Goal: Check status: Check status

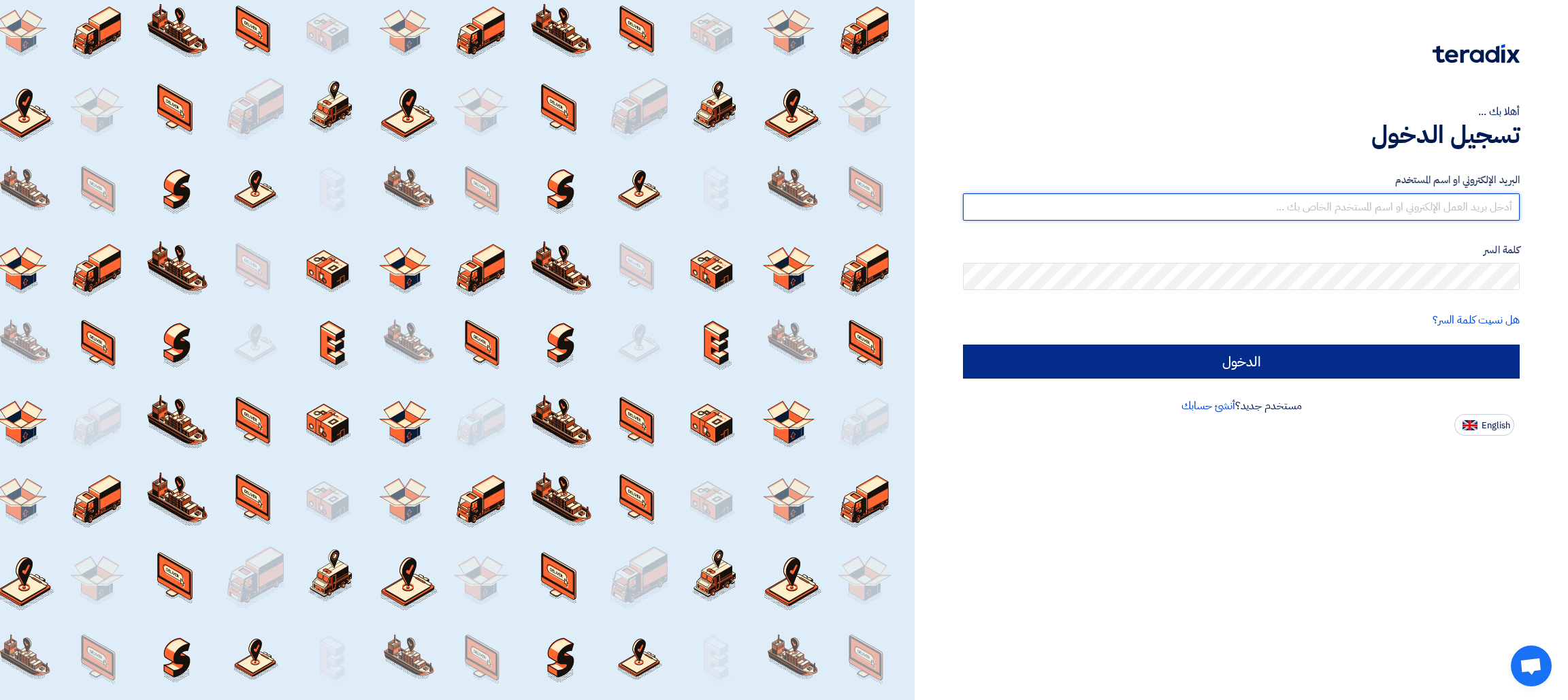
type input "[EMAIL_ADDRESS][DOMAIN_NAME]"
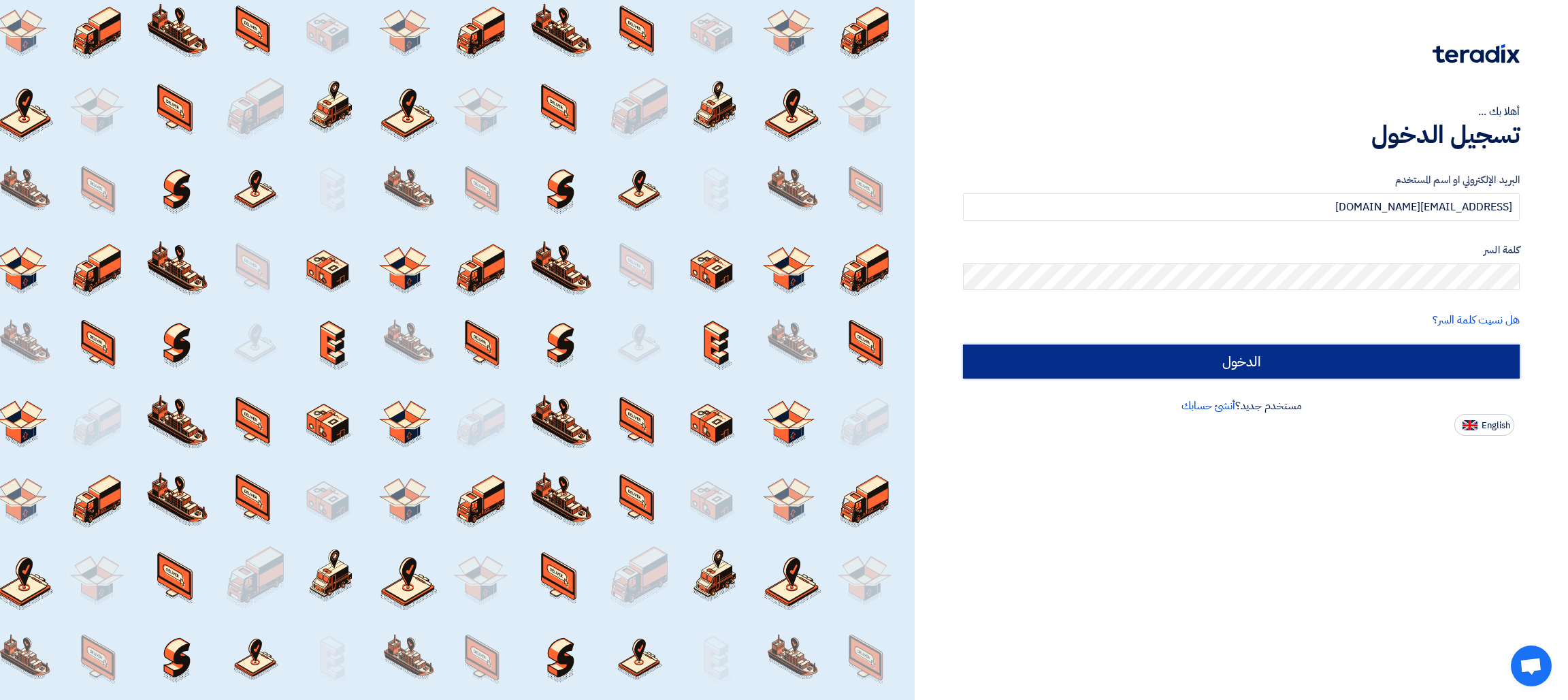
click at [1309, 360] on input "الدخول" at bounding box center [1241, 361] width 557 height 34
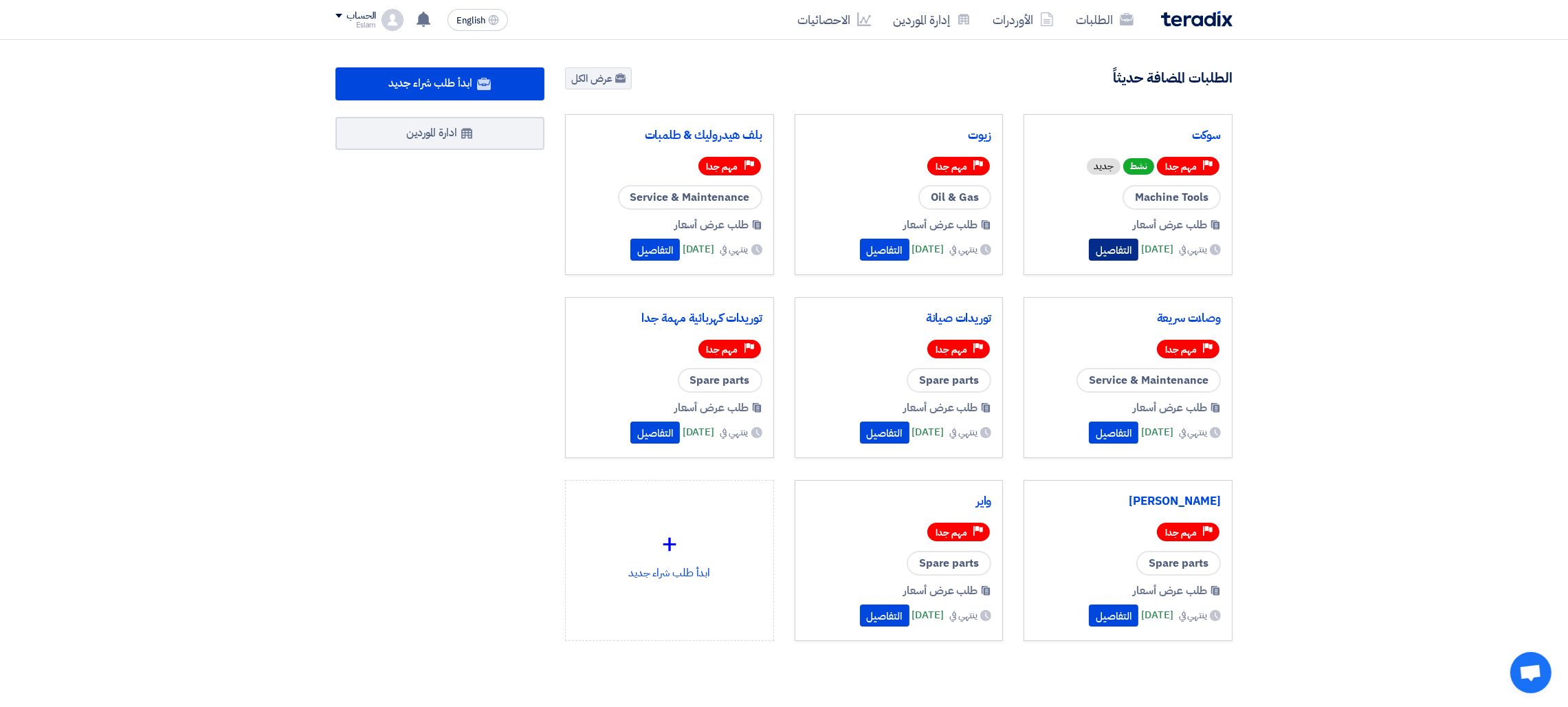
click at [1089, 243] on button "التفاصيل" at bounding box center [1113, 249] width 49 height 22
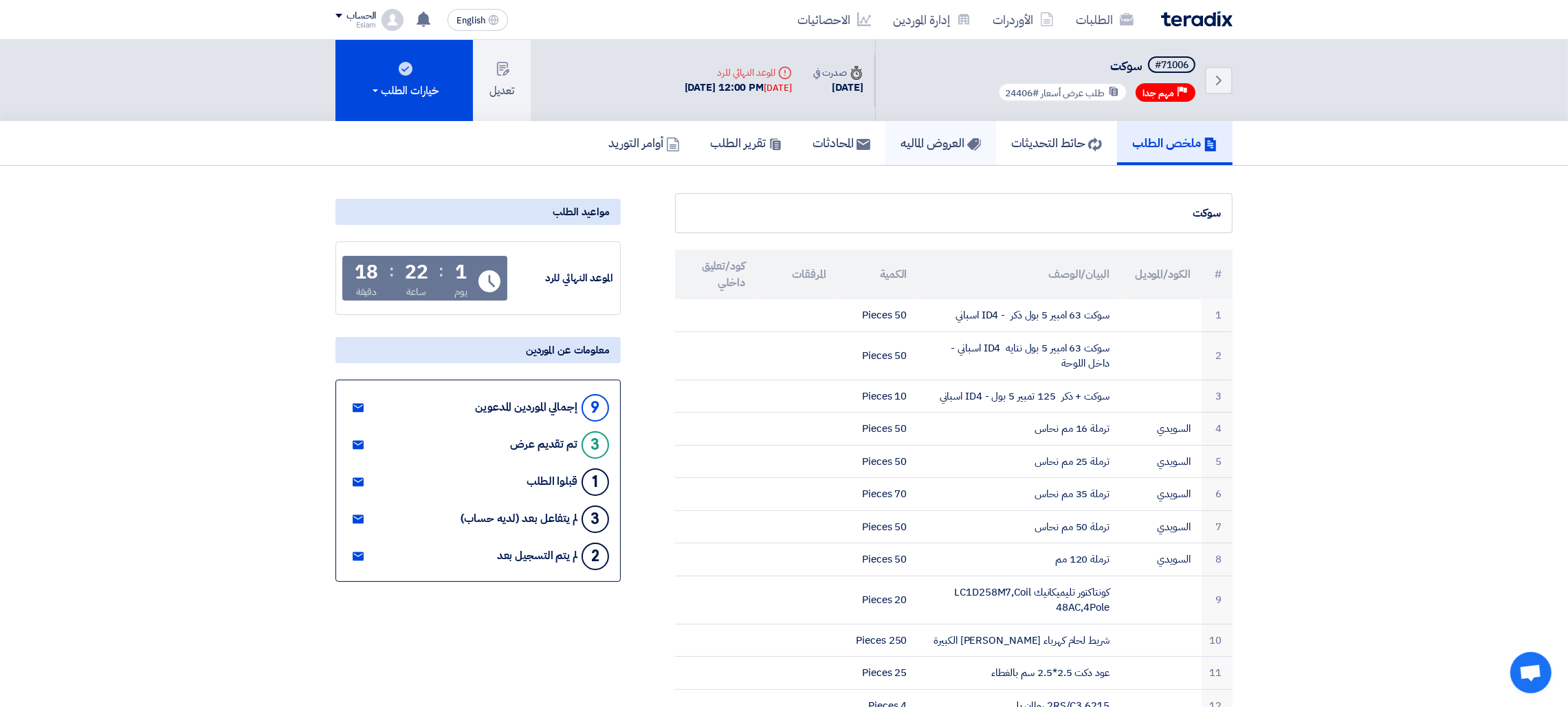
click at [900, 145] on h5 "العروض الماليه" at bounding box center [940, 143] width 81 height 16
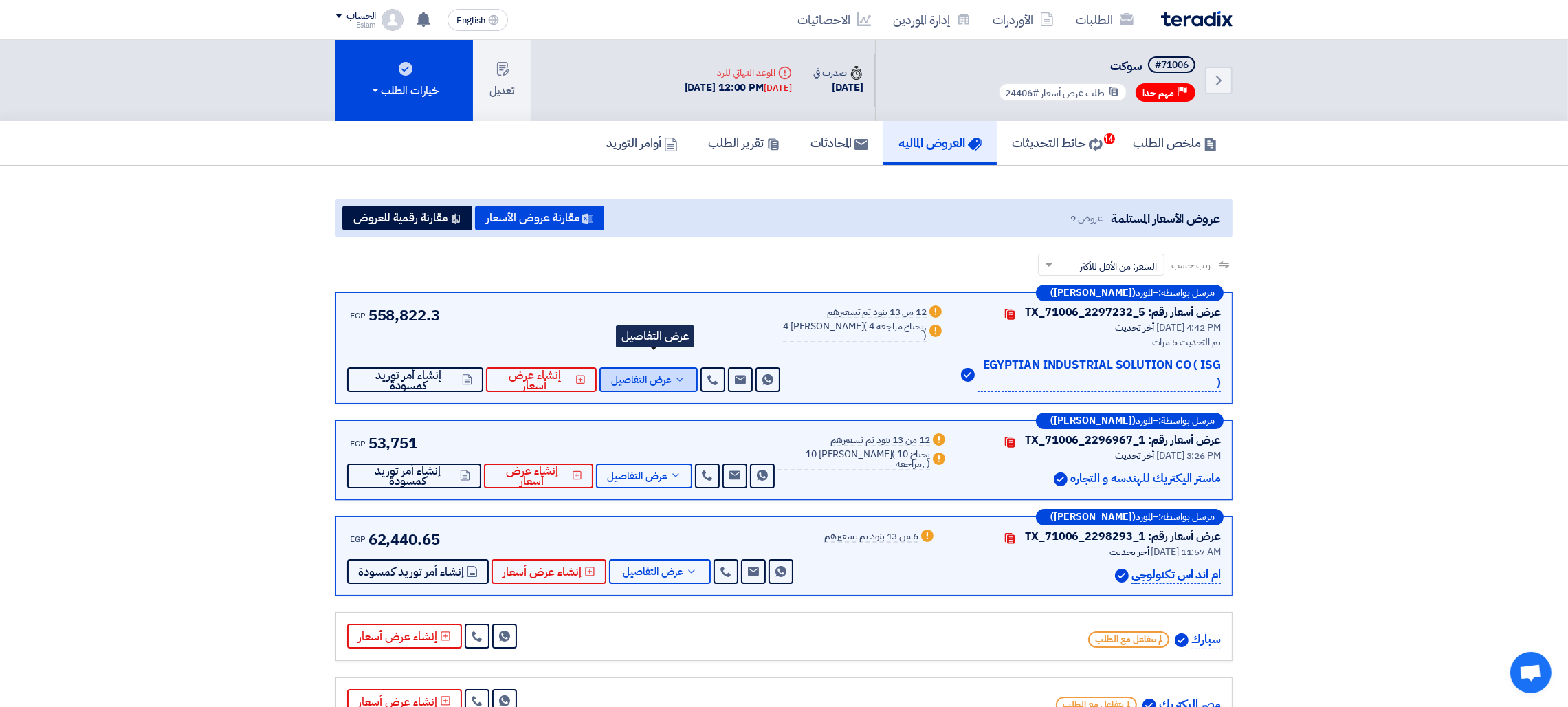
click at [672, 375] on span "عرض التفاصيل" at bounding box center [641, 380] width 61 height 10
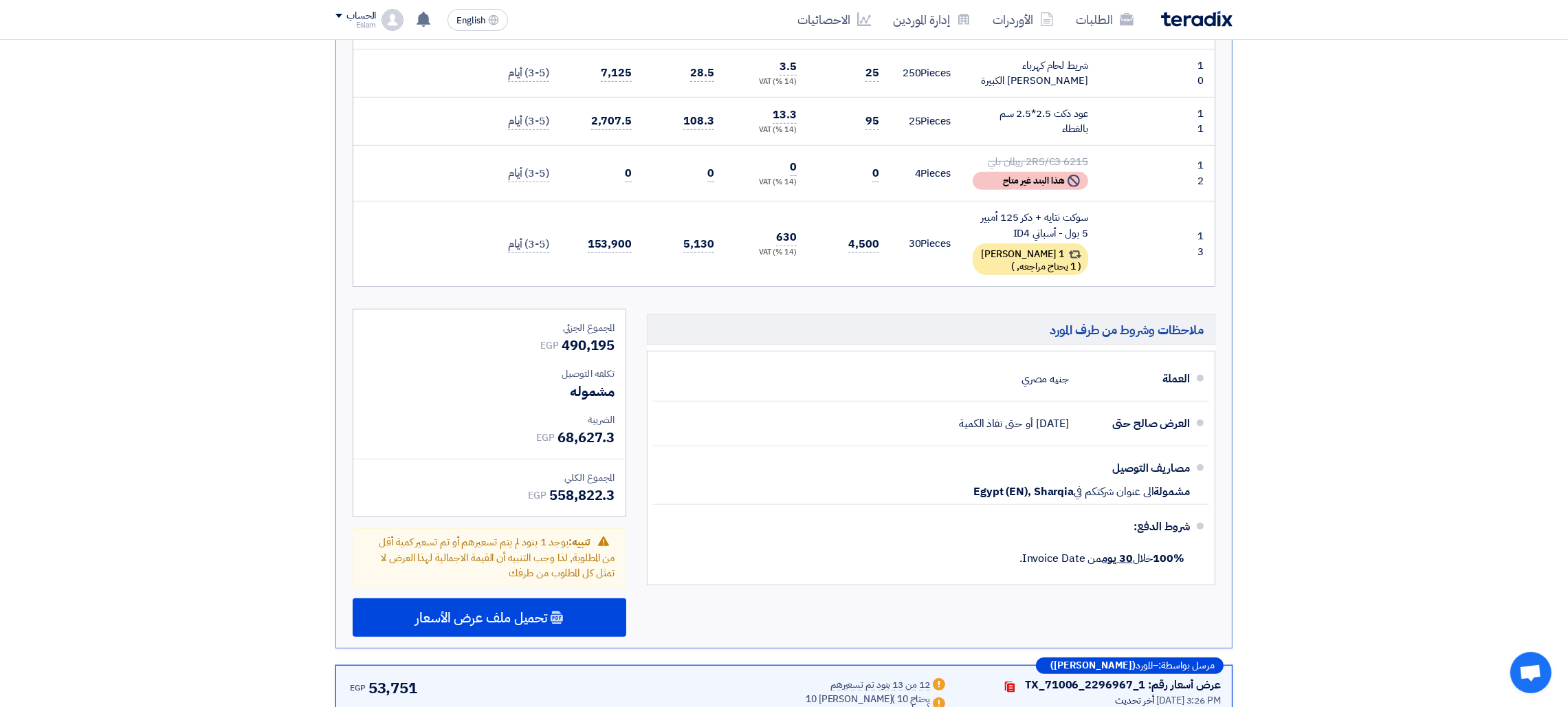
scroll to position [1554, 0]
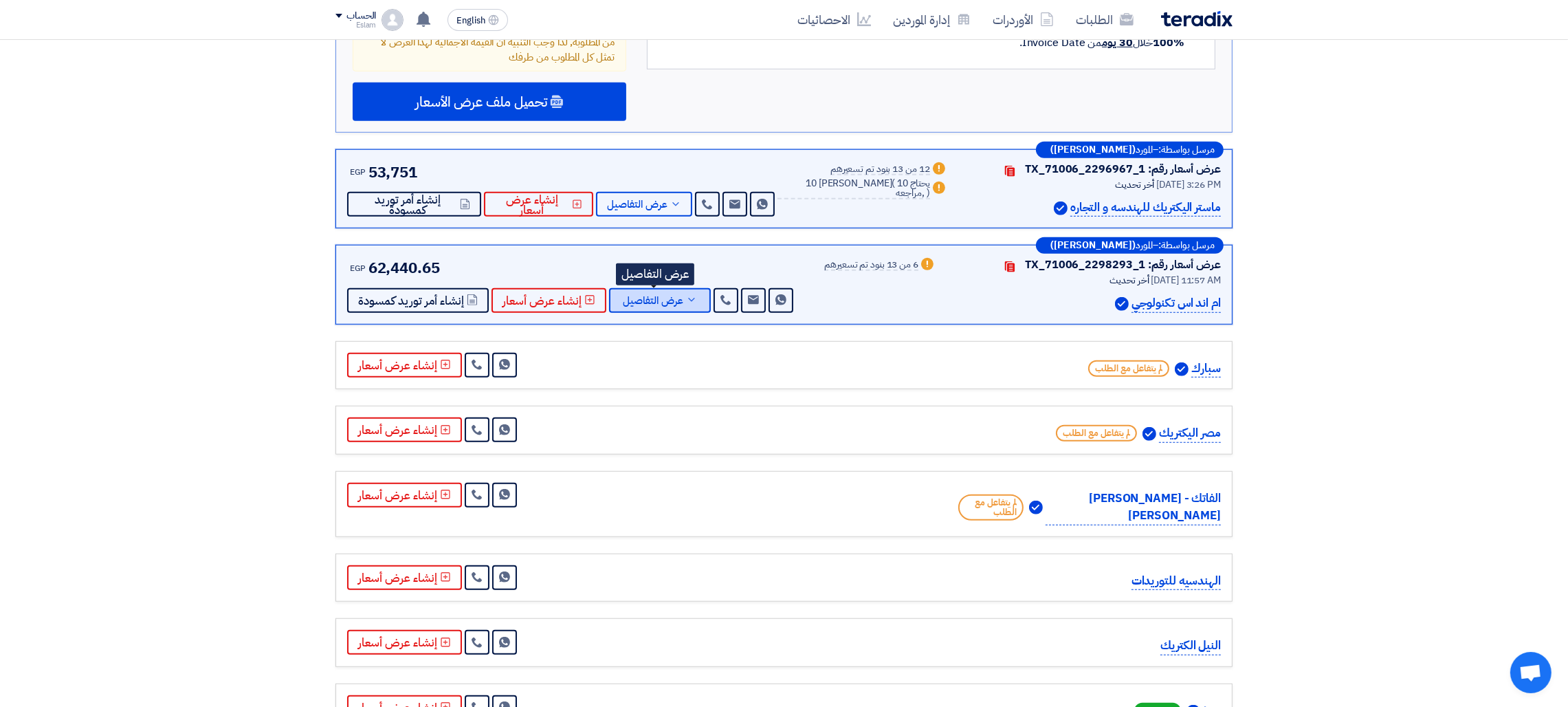
click at [658, 296] on span "عرض التفاصيل" at bounding box center [653, 301] width 61 height 10
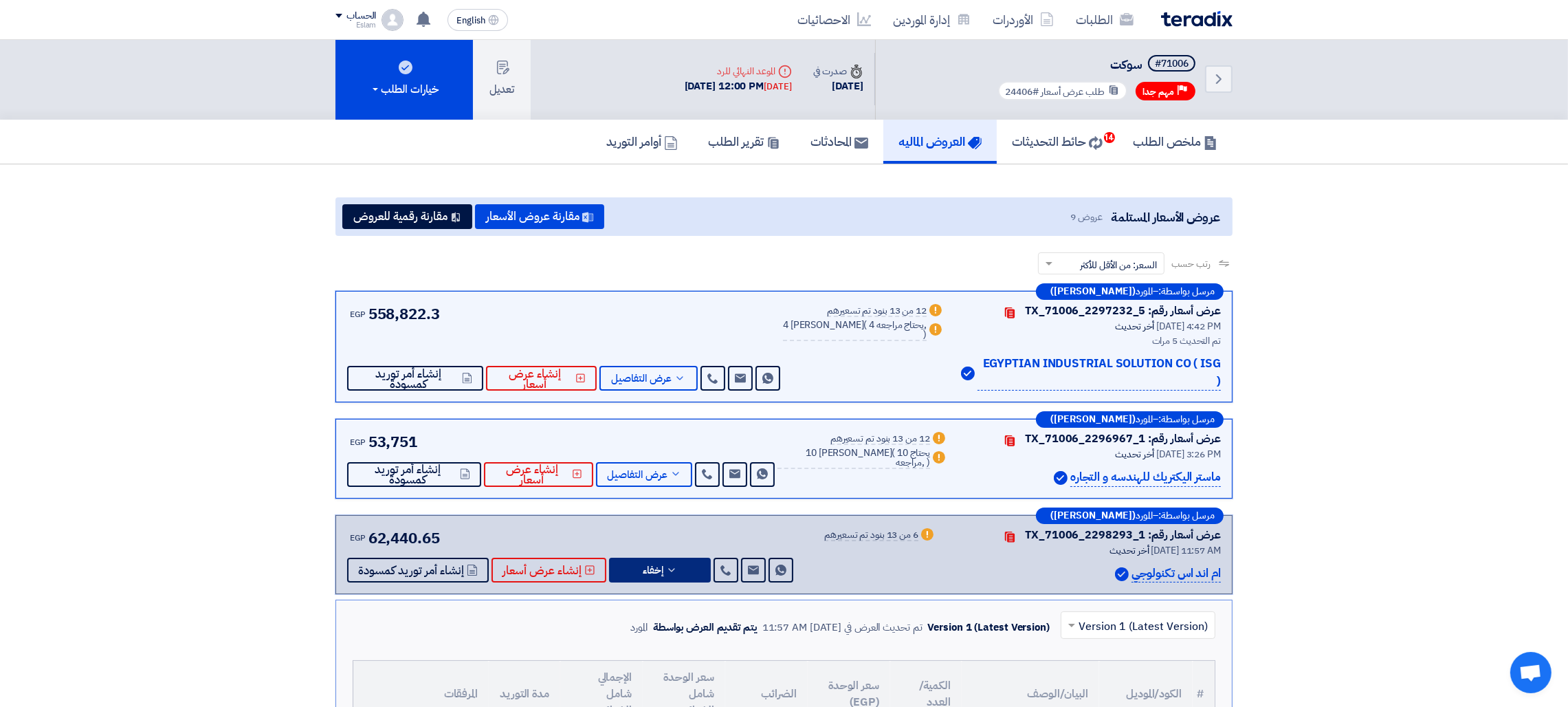
scroll to position [0, 0]
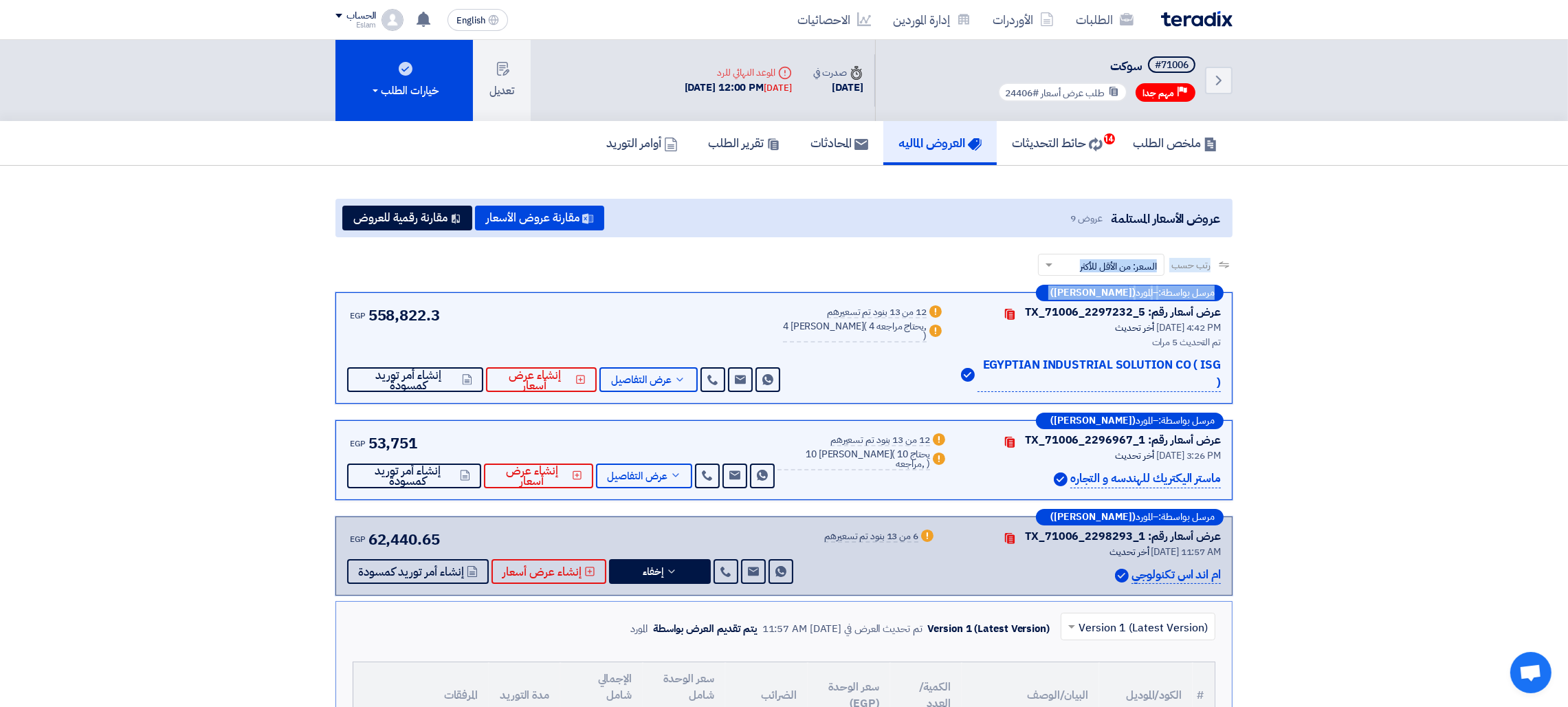
click at [643, 566] on span "إخفاء" at bounding box center [653, 571] width 21 height 10
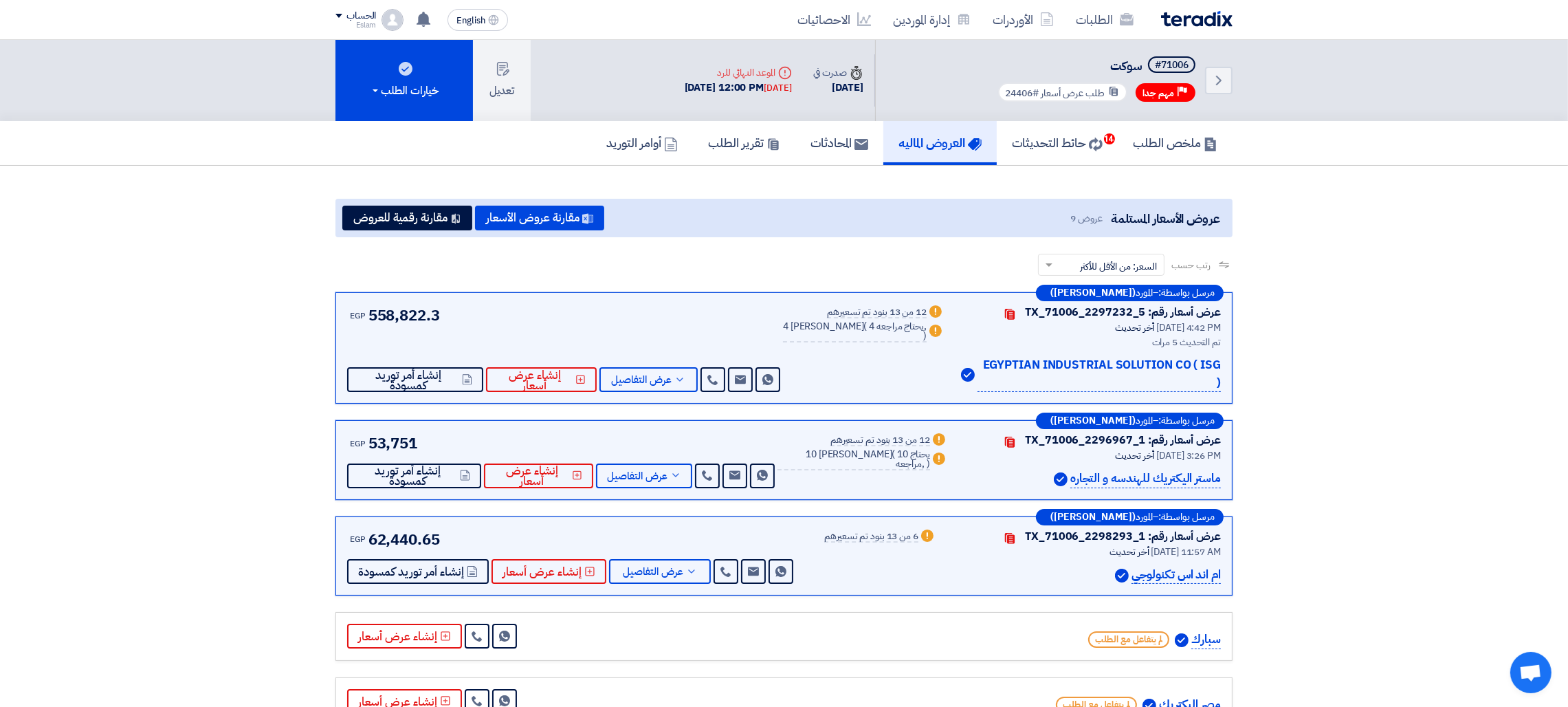
click at [596, 341] on div "EGP 558,822.3 Send Message Send Message" at bounding box center [565, 348] width 436 height 88
click at [643, 375] on span "عرض التفاصيل" at bounding box center [641, 380] width 61 height 10
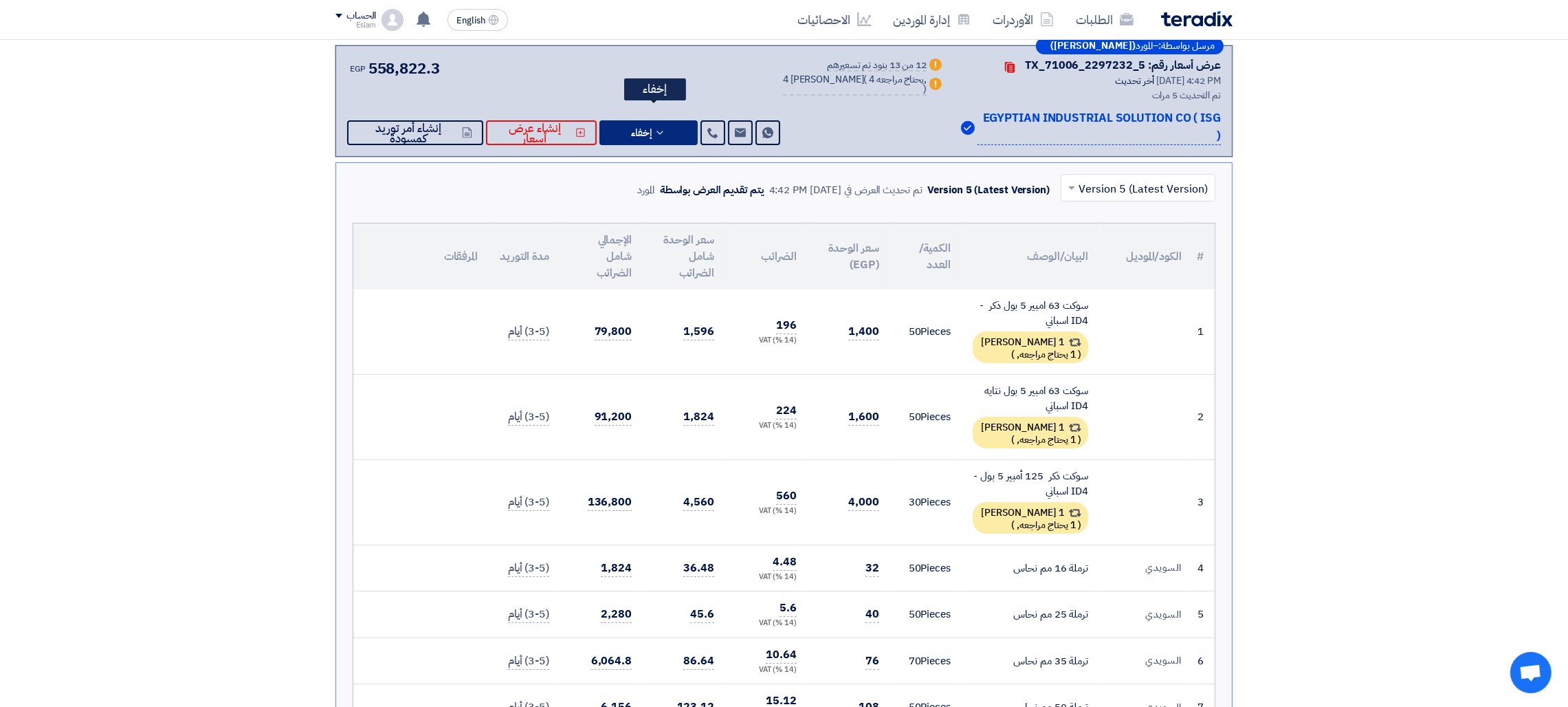
scroll to position [270, 0]
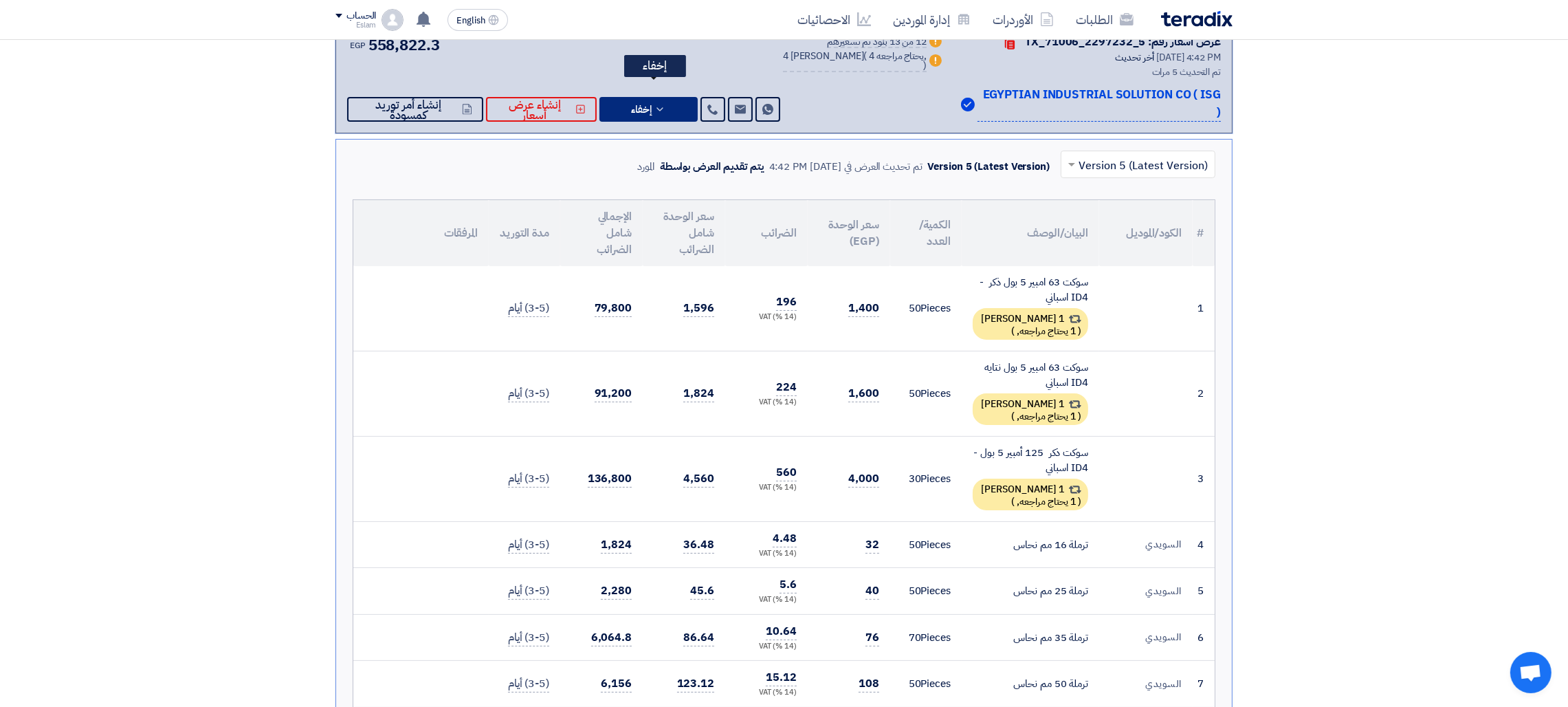
click at [636, 97] on button "إخفاء" at bounding box center [649, 109] width 99 height 25
